Goal: Task Accomplishment & Management: Manage account settings

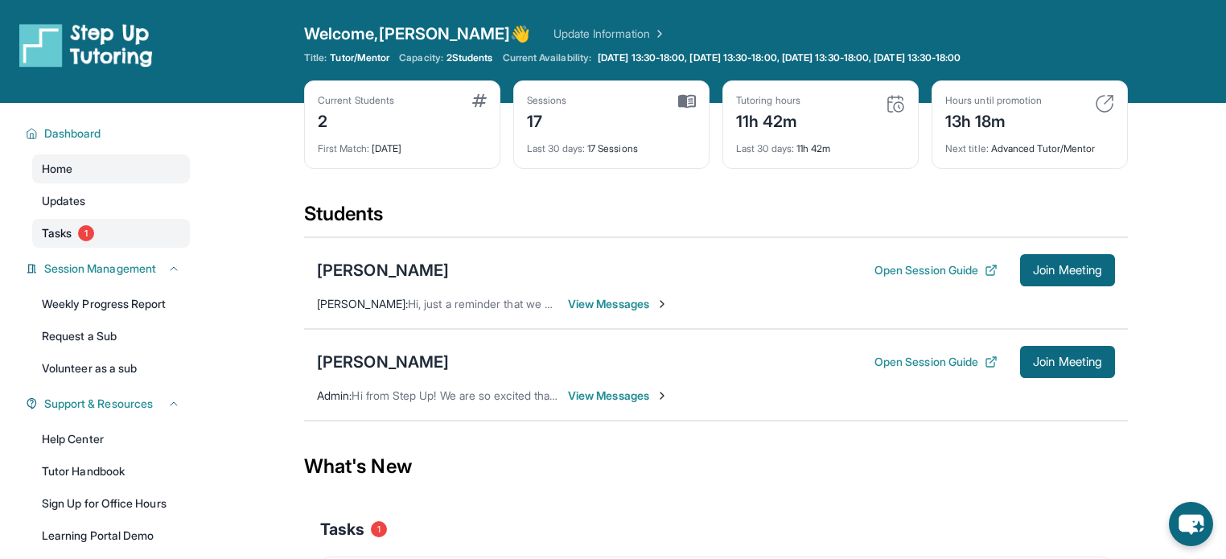
click at [86, 232] on span "1" at bounding box center [86, 233] width 16 height 16
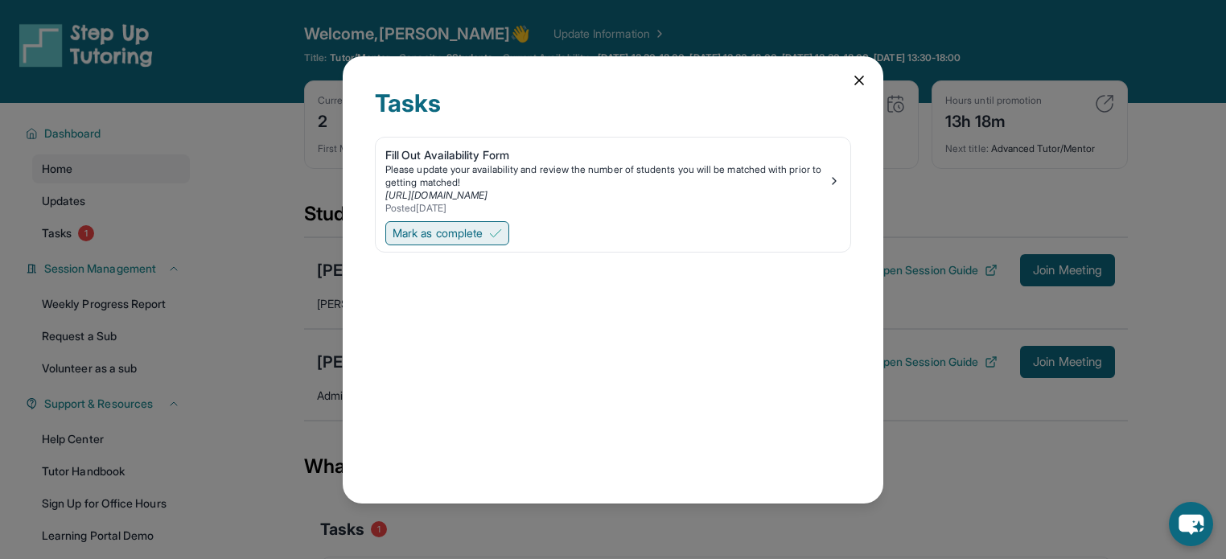
click at [491, 228] on button "Mark as complete" at bounding box center [447, 233] width 124 height 24
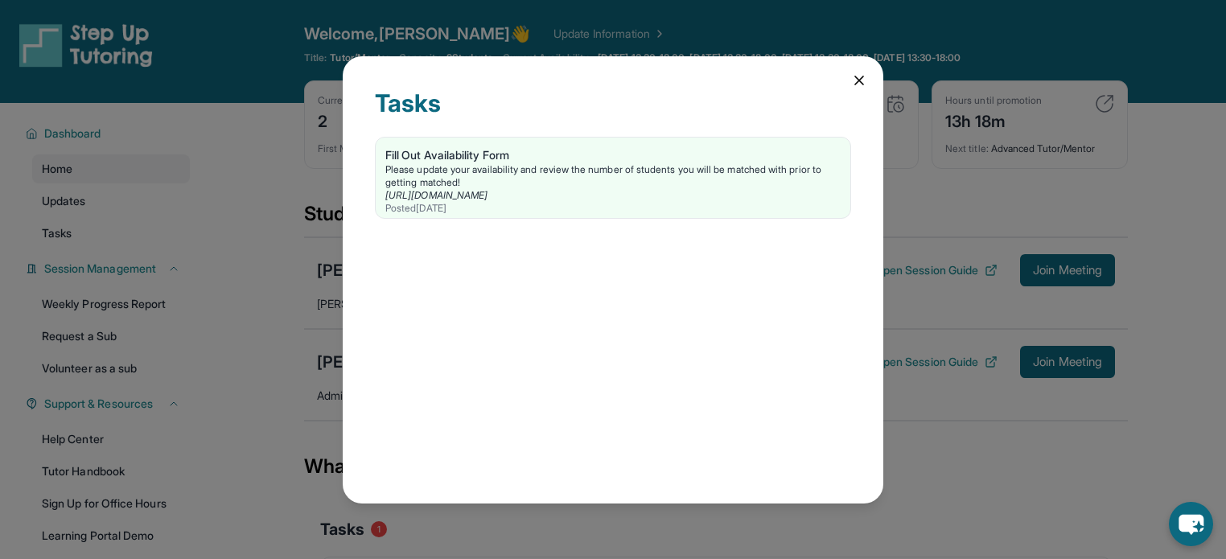
click at [848, 79] on div "Tasks Fill Out Availability Form Please update your availability and review the…" at bounding box center [613, 279] width 541 height 447
click at [854, 79] on icon at bounding box center [859, 80] width 16 height 16
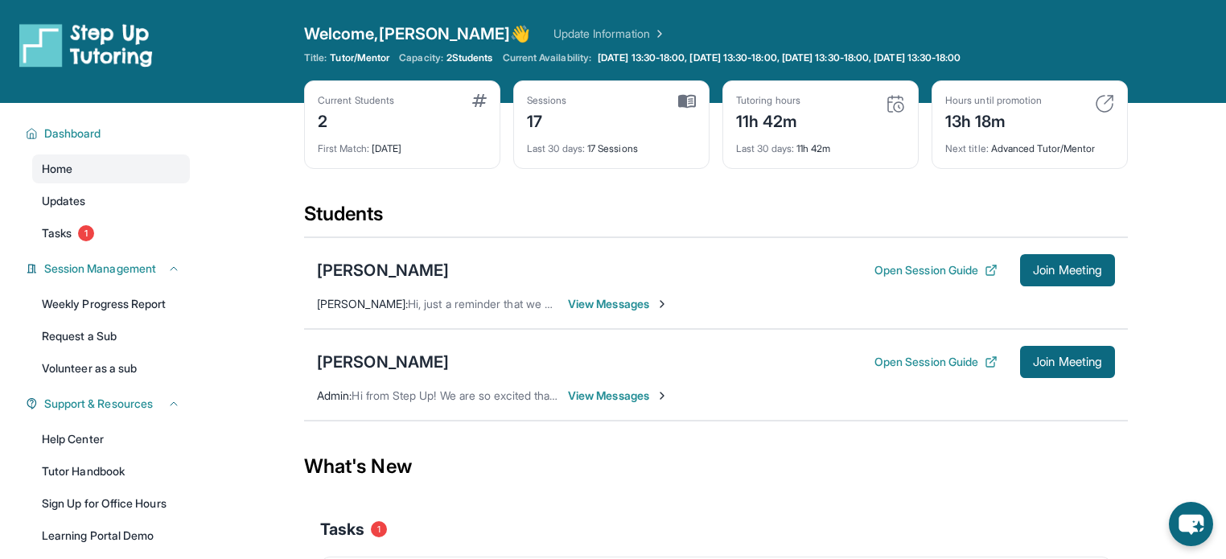
click at [330, 119] on div "2" at bounding box center [356, 120] width 76 height 26
click at [139, 228] on link "Tasks 1" at bounding box center [111, 233] width 158 height 29
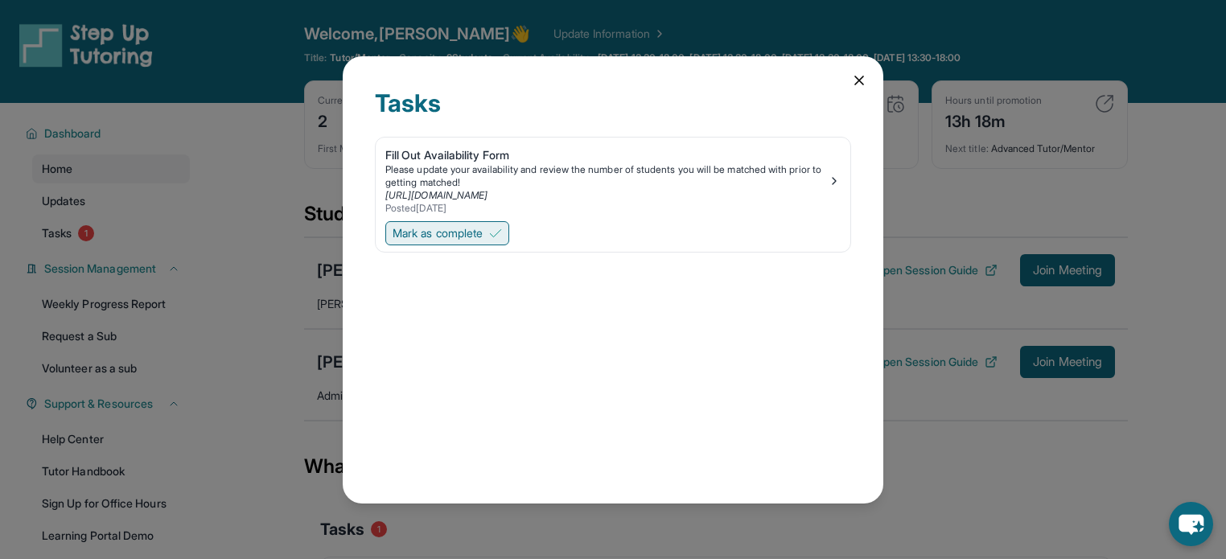
click at [476, 236] on span "Mark as complete" at bounding box center [438, 233] width 90 height 16
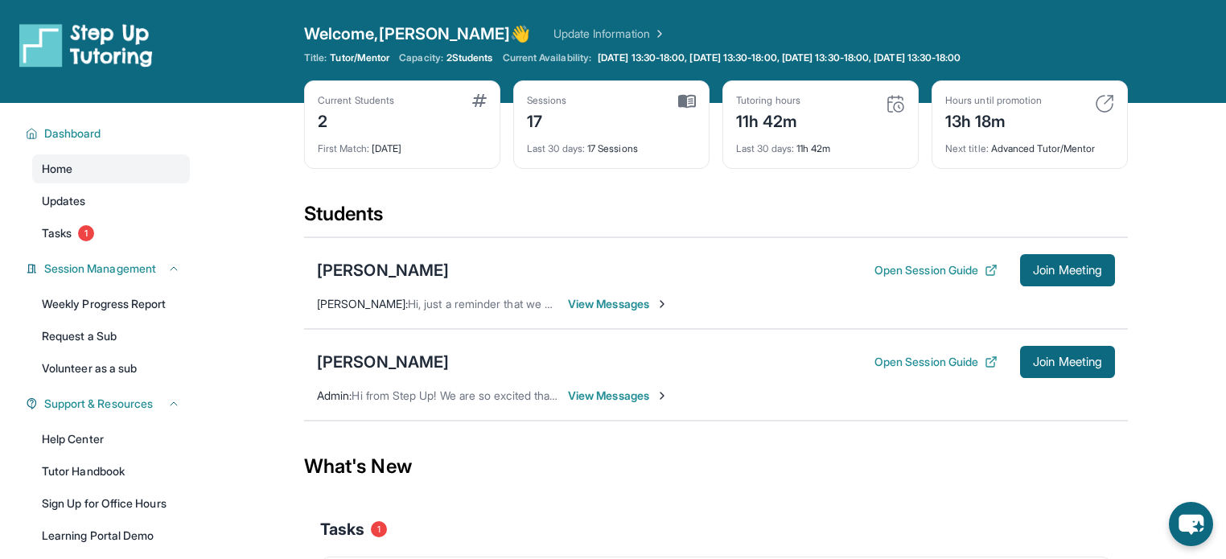
scroll to position [159, 0]
